Goal: Register for event/course

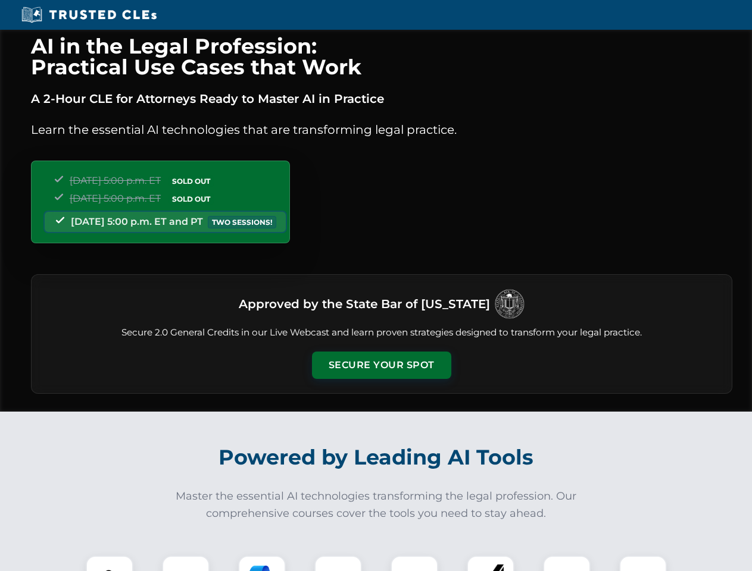
click at [381, 365] on button "Secure Your Spot" at bounding box center [381, 365] width 139 height 27
click at [109, 564] on img at bounding box center [109, 579] width 35 height 35
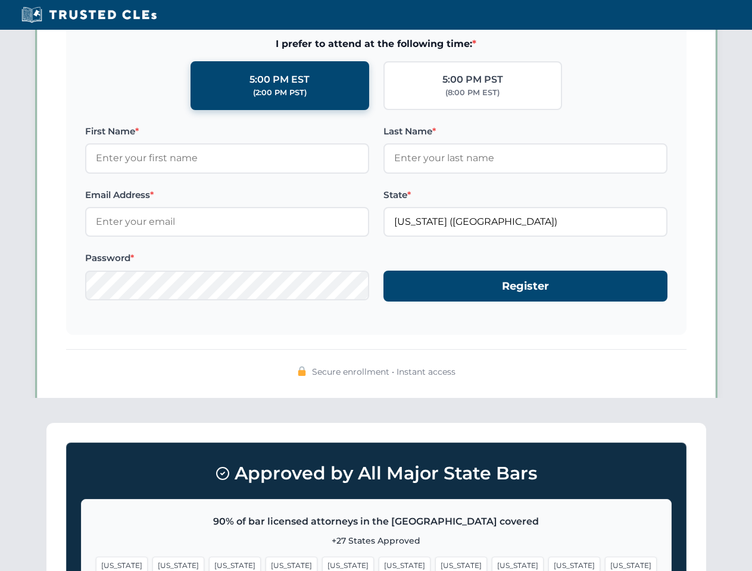
click at [548, 564] on span "[US_STATE]" at bounding box center [574, 565] width 52 height 17
